Goal: Task Accomplishment & Management: Manage account settings

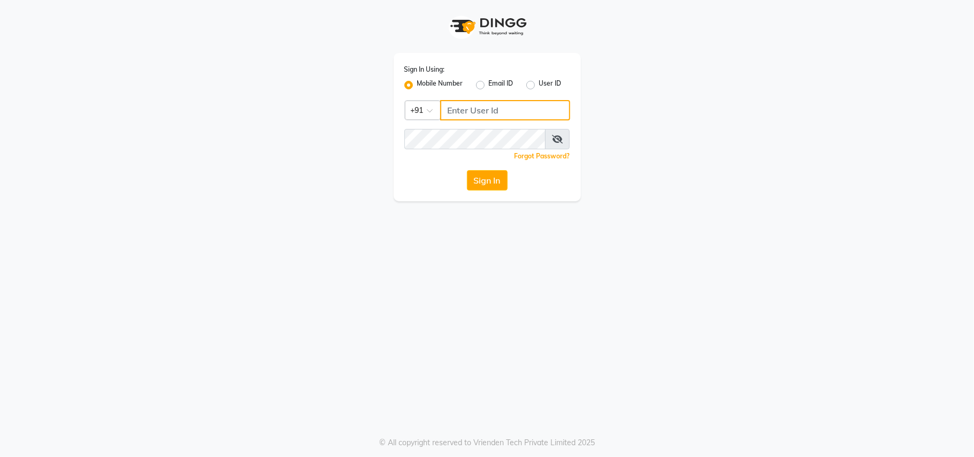
type input "9920724449"
click at [539, 88] on label "User ID" at bounding box center [550, 85] width 22 height 13
click at [539, 86] on input "User ID" at bounding box center [542, 82] width 7 height 7
radio input "true"
radio input "false"
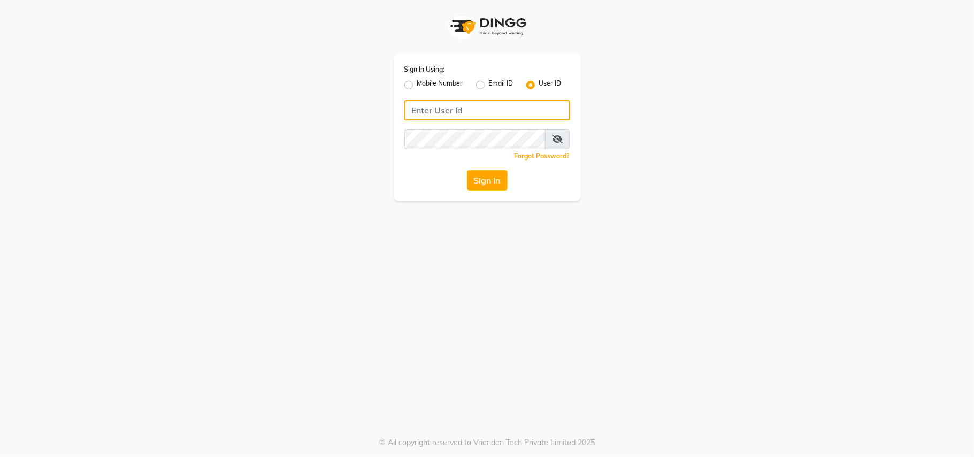
click at [494, 108] on input "Username" at bounding box center [488, 110] width 166 height 20
type input "peacocksalon"
click at [411, 176] on div "Sign In" at bounding box center [488, 180] width 166 height 20
click at [480, 182] on button "Sign In" at bounding box center [487, 180] width 41 height 20
